Goal: Transaction & Acquisition: Purchase product/service

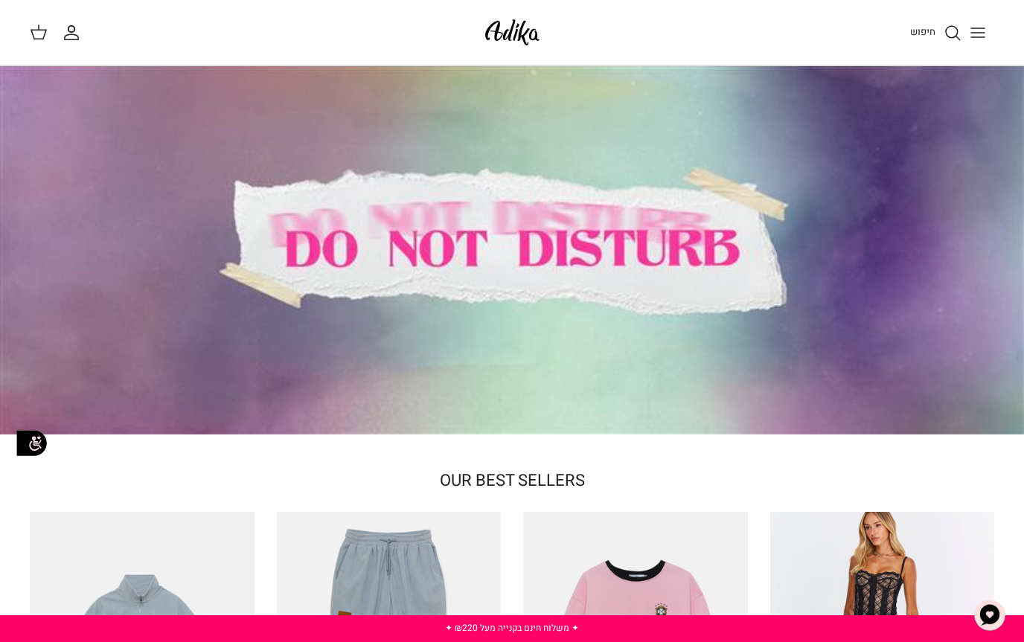
click at [926, 34] on span "חיפוש" at bounding box center [922, 32] width 25 height 14
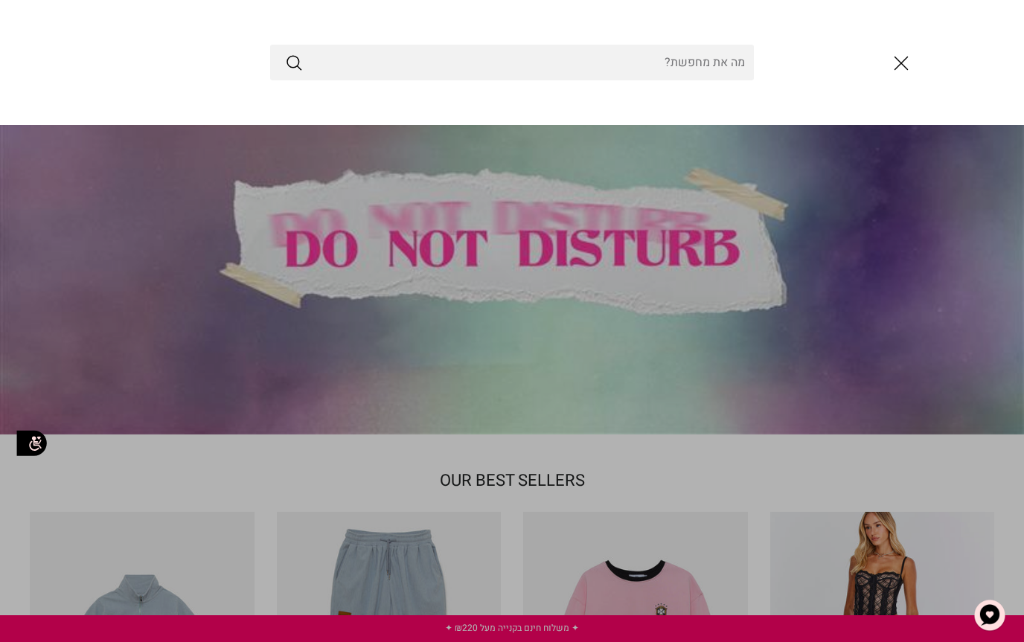
click at [709, 66] on input "Search Store" at bounding box center [512, 63] width 484 height 36
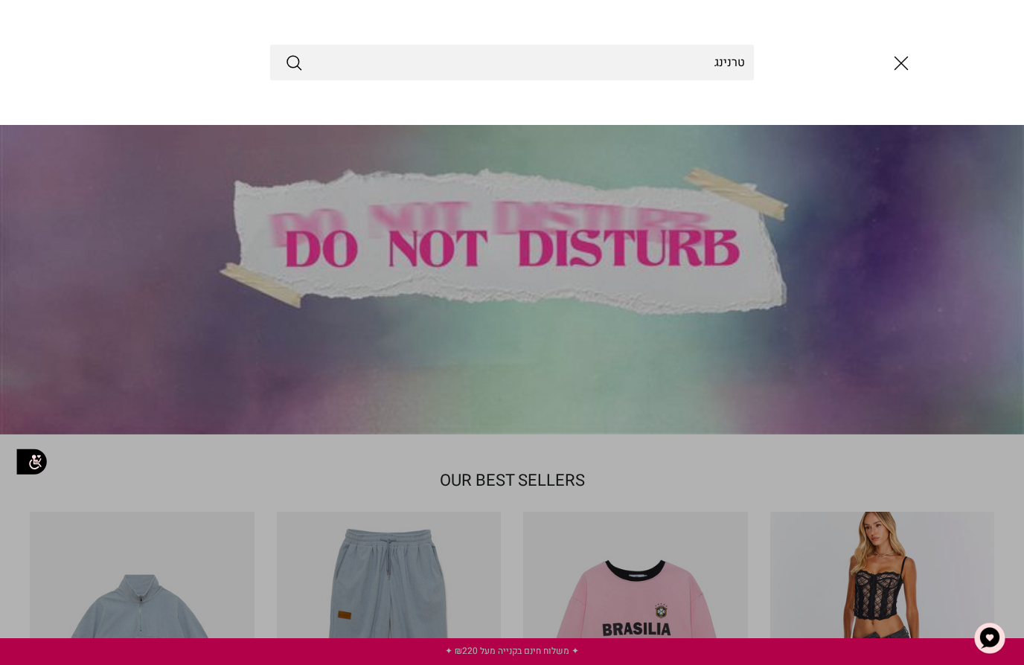
type input "טרנינג"
click at [294, 63] on button "Submit" at bounding box center [294, 62] width 18 height 19
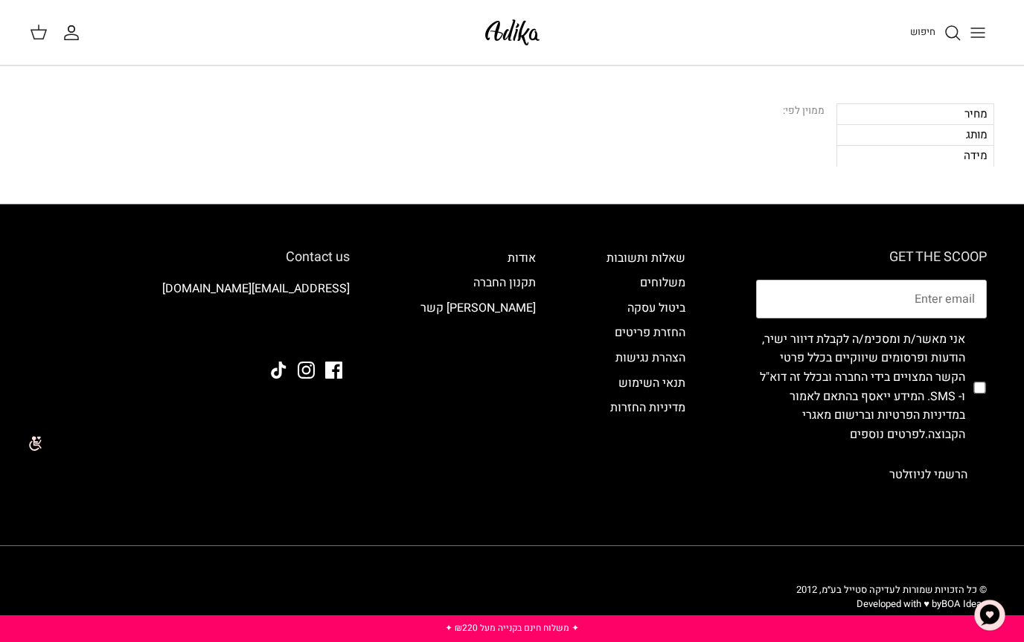
click at [928, 25] on span "חיפוש" at bounding box center [922, 32] width 25 height 14
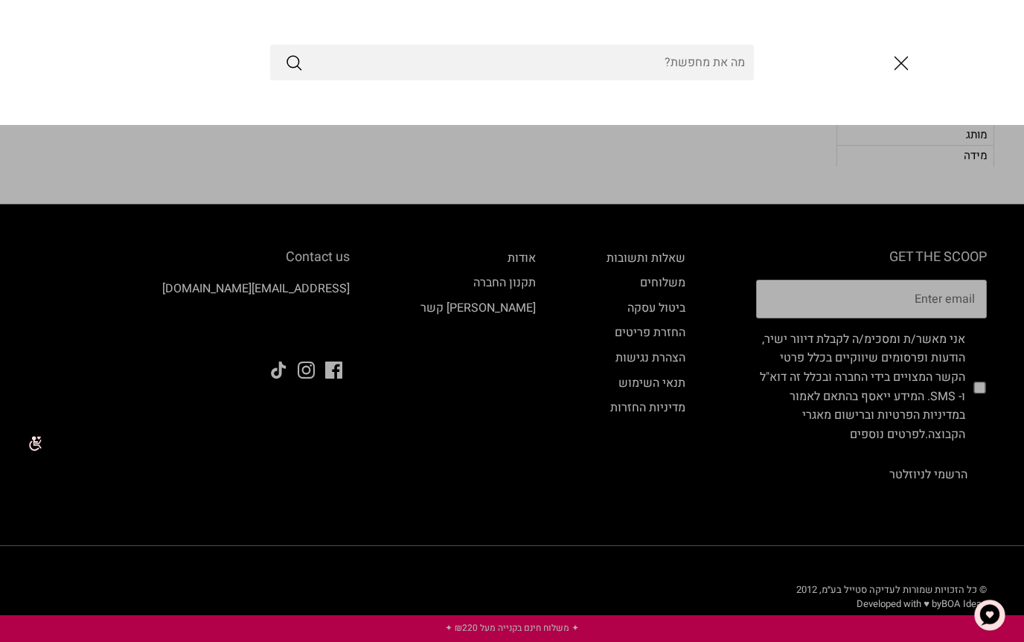
click at [715, 63] on input "Search Store" at bounding box center [512, 63] width 484 height 36
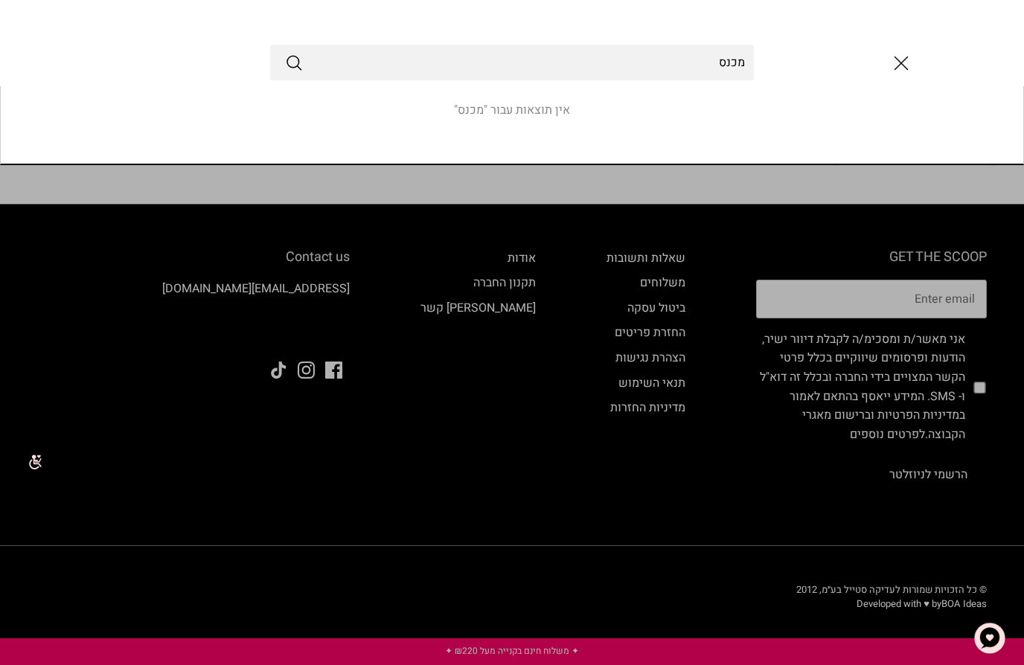
type input "מכנס"
click at [294, 63] on button "Submit" at bounding box center [294, 62] width 18 height 19
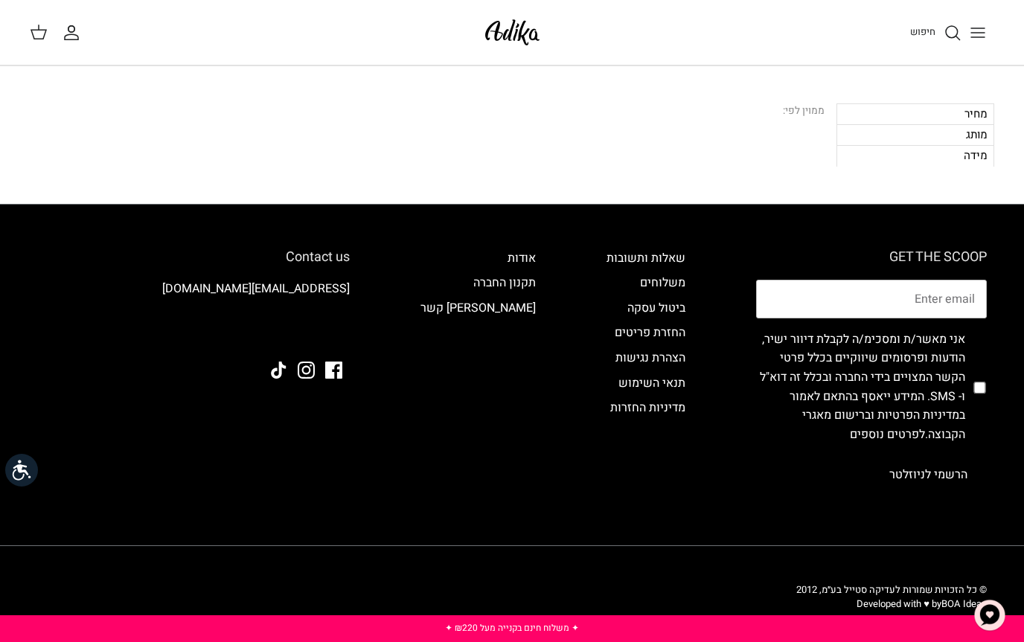
click at [935, 18] on div "חיפוש" at bounding box center [777, 32] width 436 height 33
click at [948, 41] on icon "חיפוש" at bounding box center [953, 33] width 18 height 18
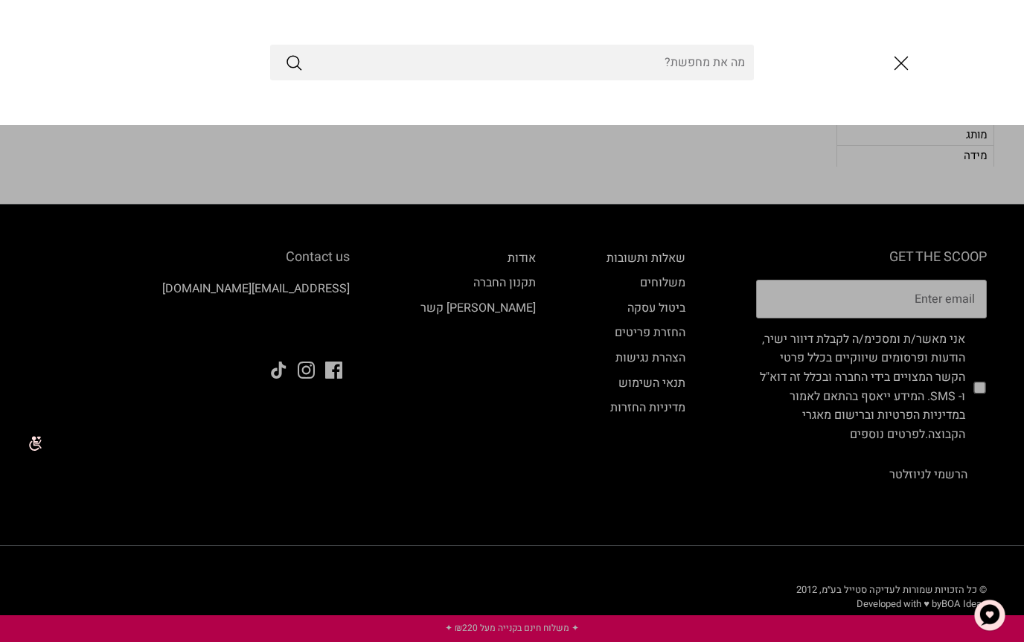
click at [735, 64] on input "Search Store" at bounding box center [512, 63] width 484 height 36
click at [568, 581] on link "Toggle menu" at bounding box center [512, 321] width 1024 height 642
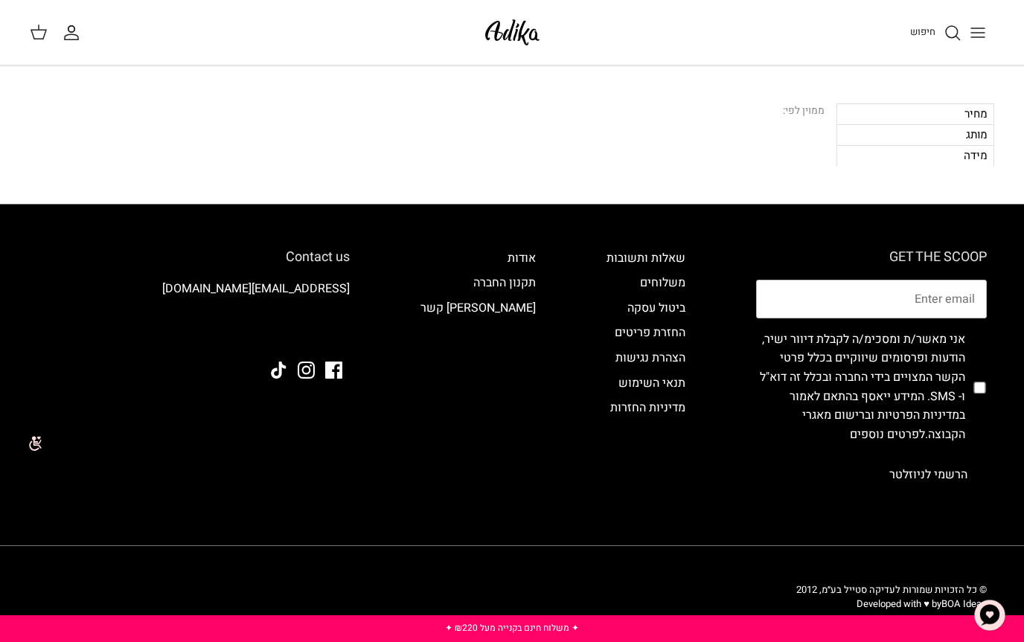
click at [935, 34] on link "חיפוש" at bounding box center [935, 33] width 51 height 18
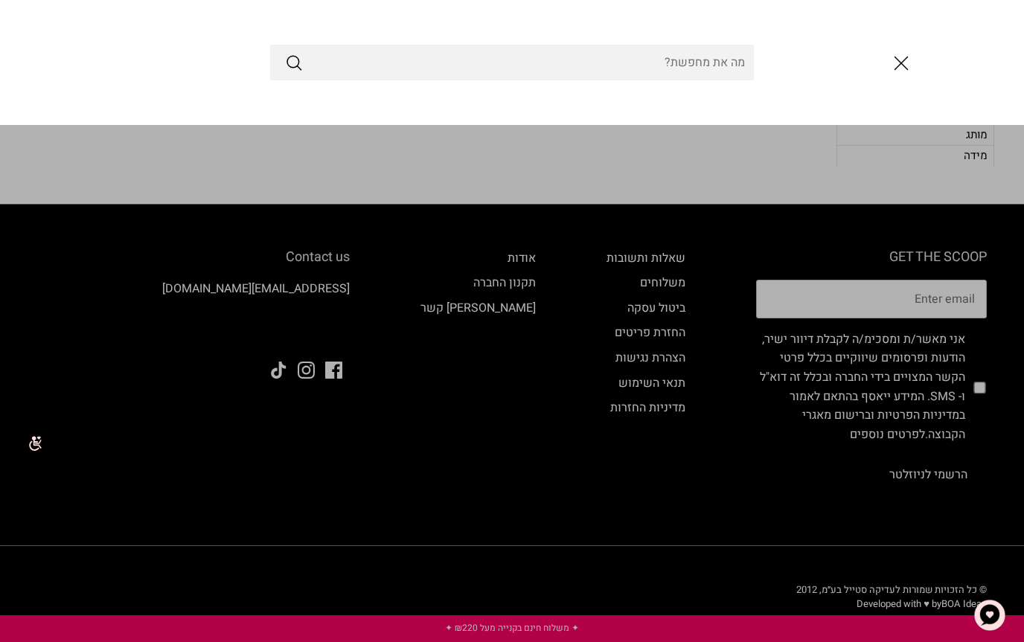
click at [668, 63] on input "Search Store" at bounding box center [512, 63] width 484 height 36
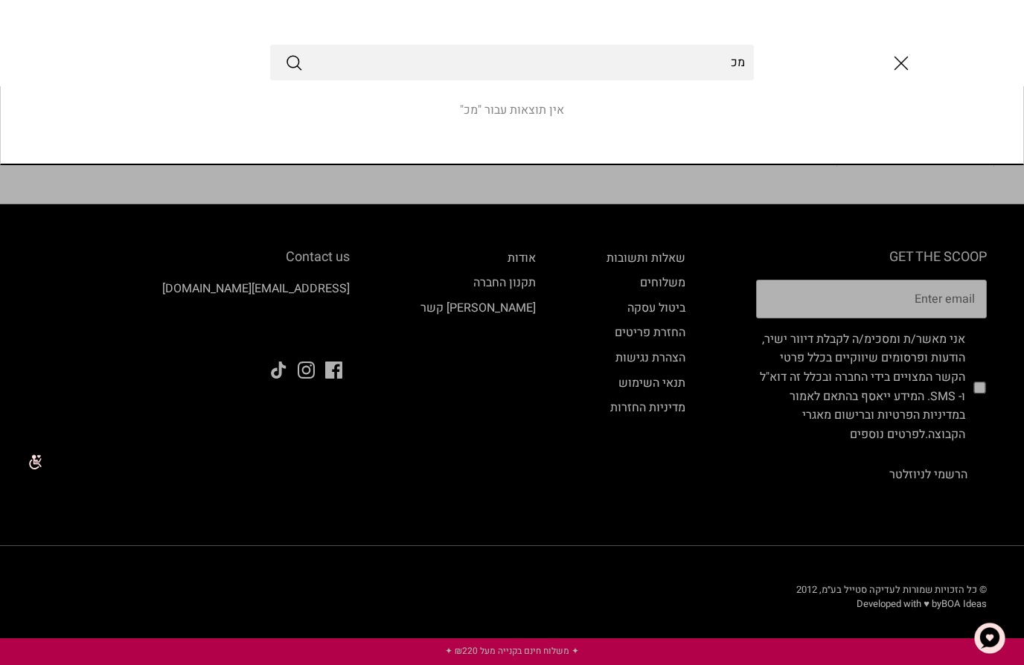
type input "מ"
type input "Pants"
click at [294, 63] on button "Submit" at bounding box center [294, 62] width 18 height 19
click at [899, 65] on line "סגור" at bounding box center [901, 63] width 13 height 13
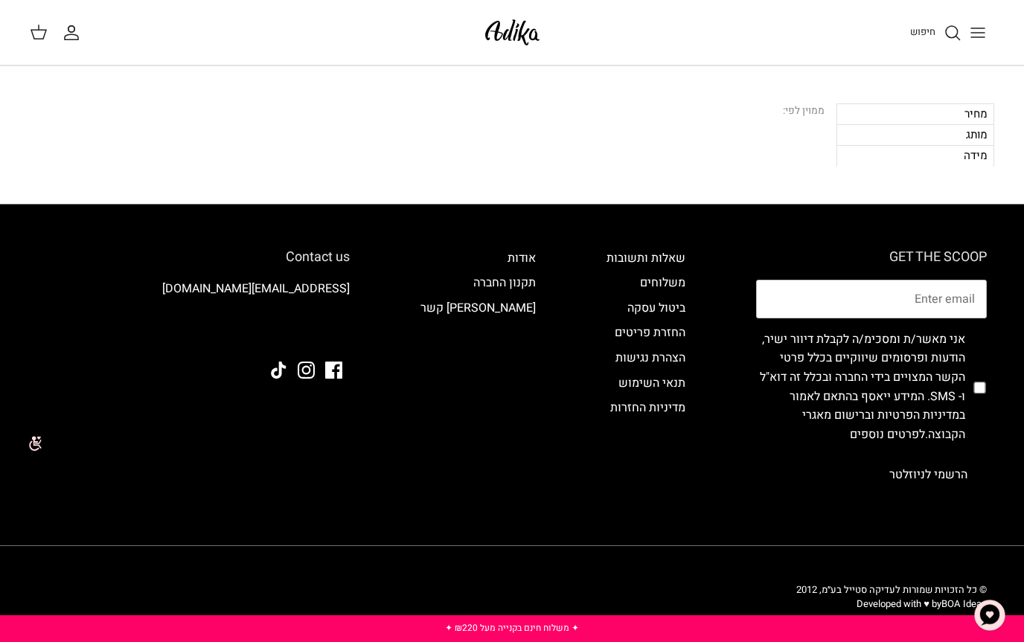
click at [993, 16] on button "Toggle menu" at bounding box center [978, 32] width 33 height 33
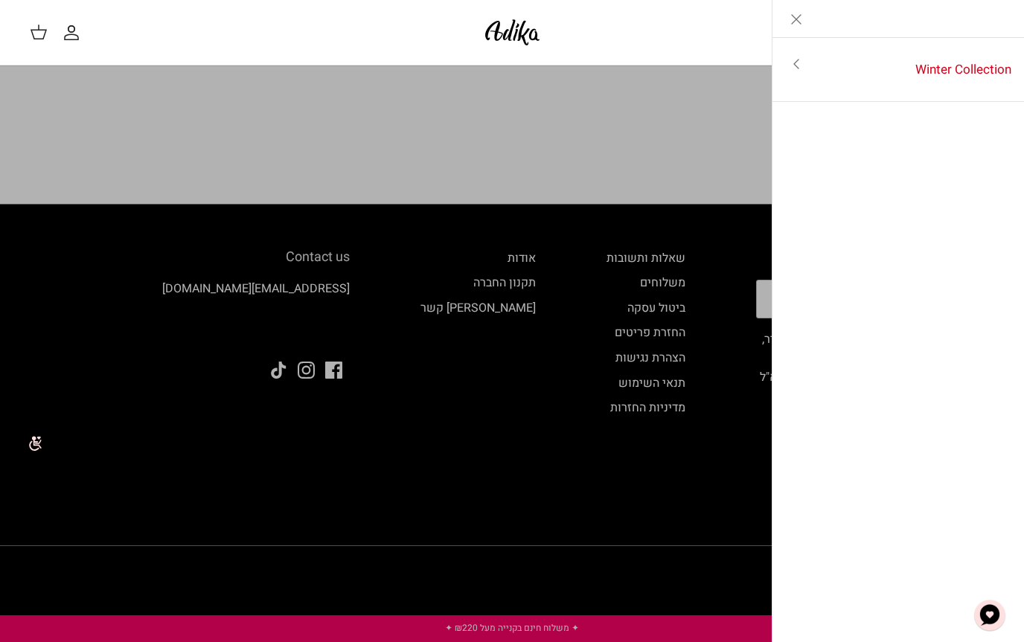
click at [983, 80] on link "Winter Collection" at bounding box center [922, 70] width 205 height 46
click at [980, 68] on link "לכל הפריטים" at bounding box center [898, 64] width 237 height 37
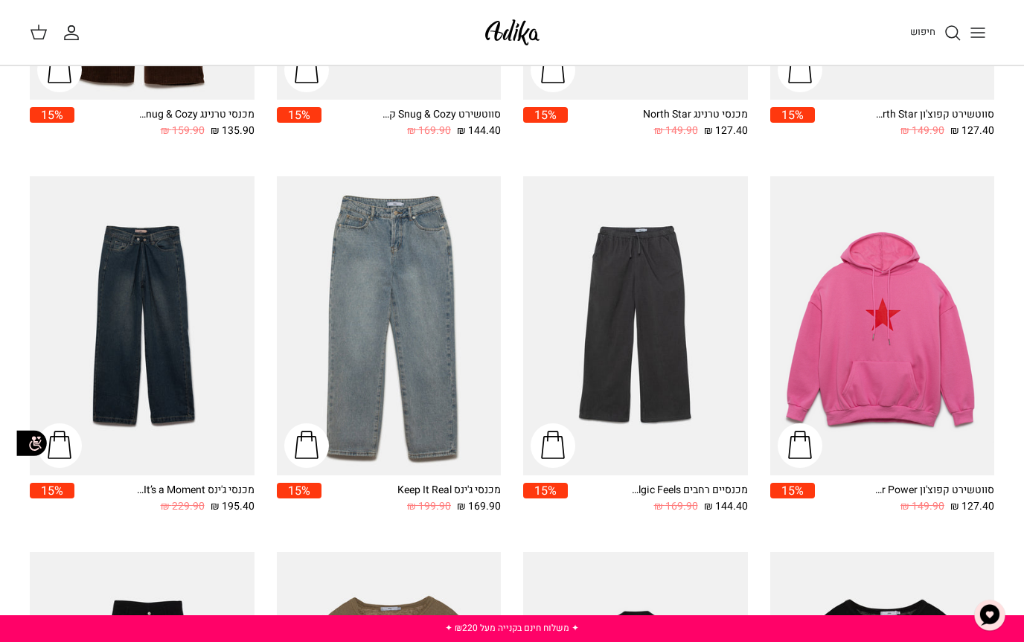
scroll to position [1192, 0]
